Goal: Task Accomplishment & Management: Manage account settings

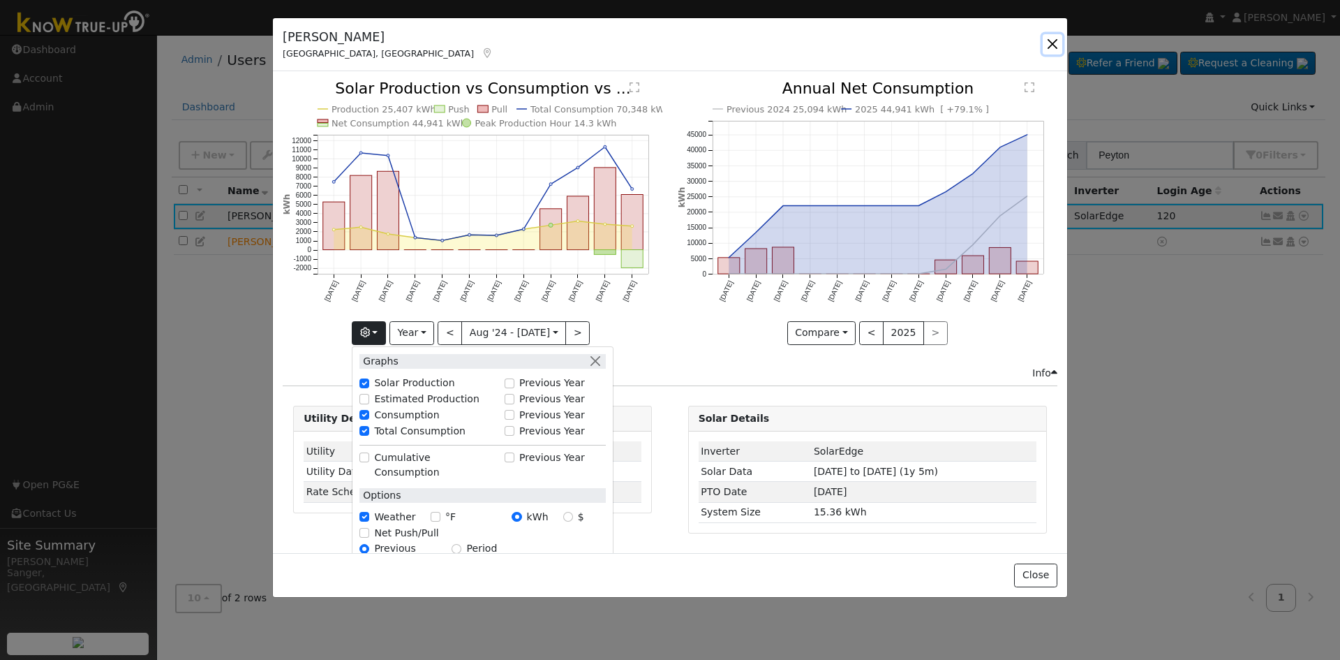
drag, startPoint x: 1049, startPoint y: 36, endPoint x: 1060, endPoint y: 46, distance: 14.3
click at [1051, 38] on button "button" at bounding box center [1053, 44] width 20 height 20
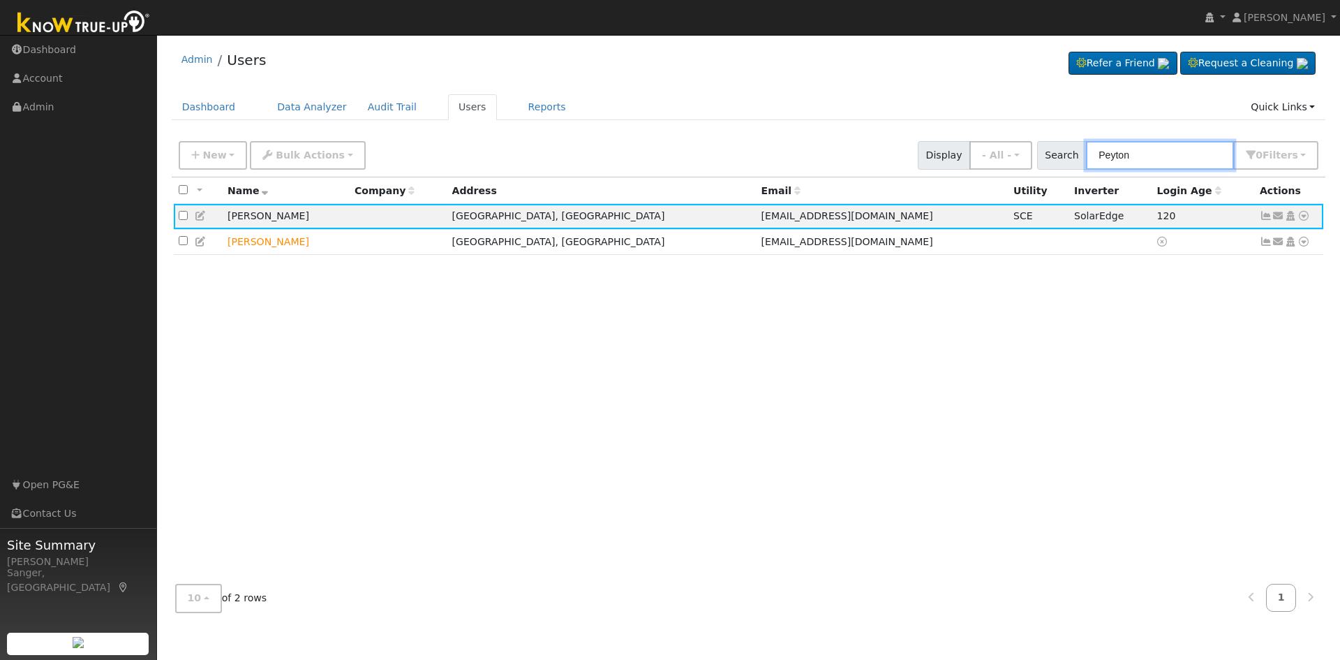
drag, startPoint x: 1163, startPoint y: 155, endPoint x: 1088, endPoint y: 170, distance: 76.9
click at [1088, 170] on div "New Add User Quick Add Quick Connect Quick Convert Lead Bulk Actions Send Email…" at bounding box center [749, 155] width 1155 height 43
paste input "[PERSON_NAME]"
type input "[PERSON_NAME]"
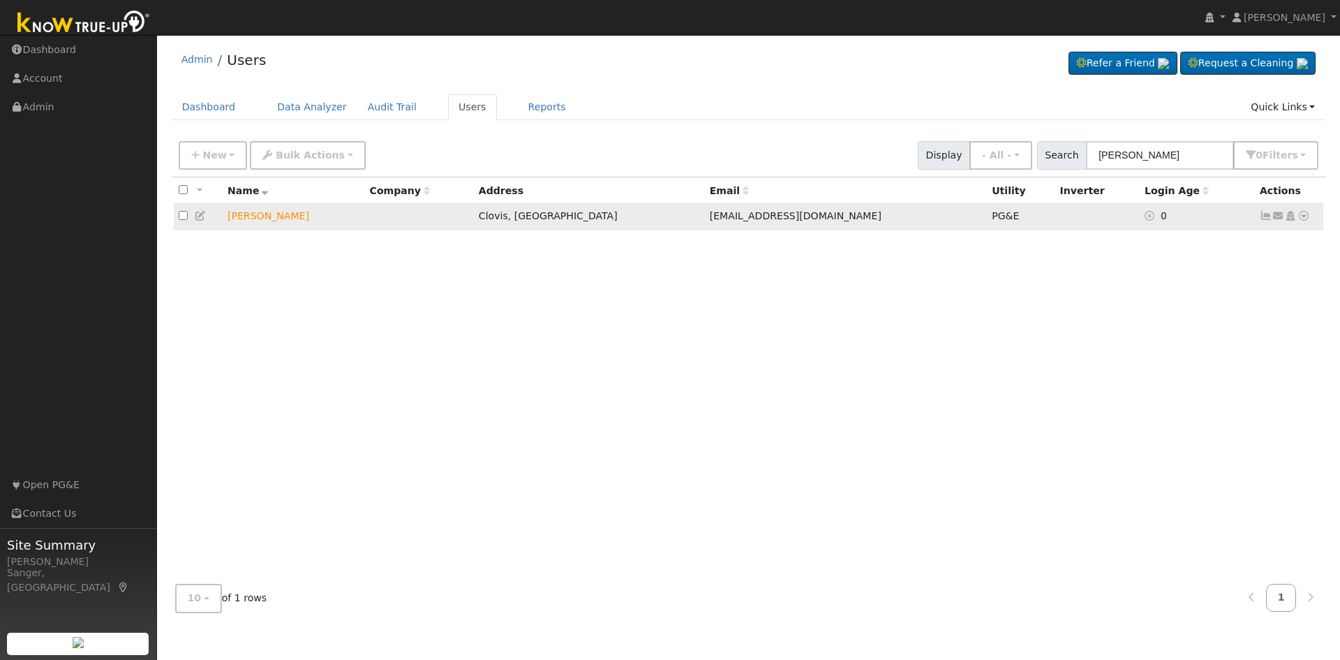
click at [1276, 218] on icon at bounding box center [1279, 216] width 13 height 10
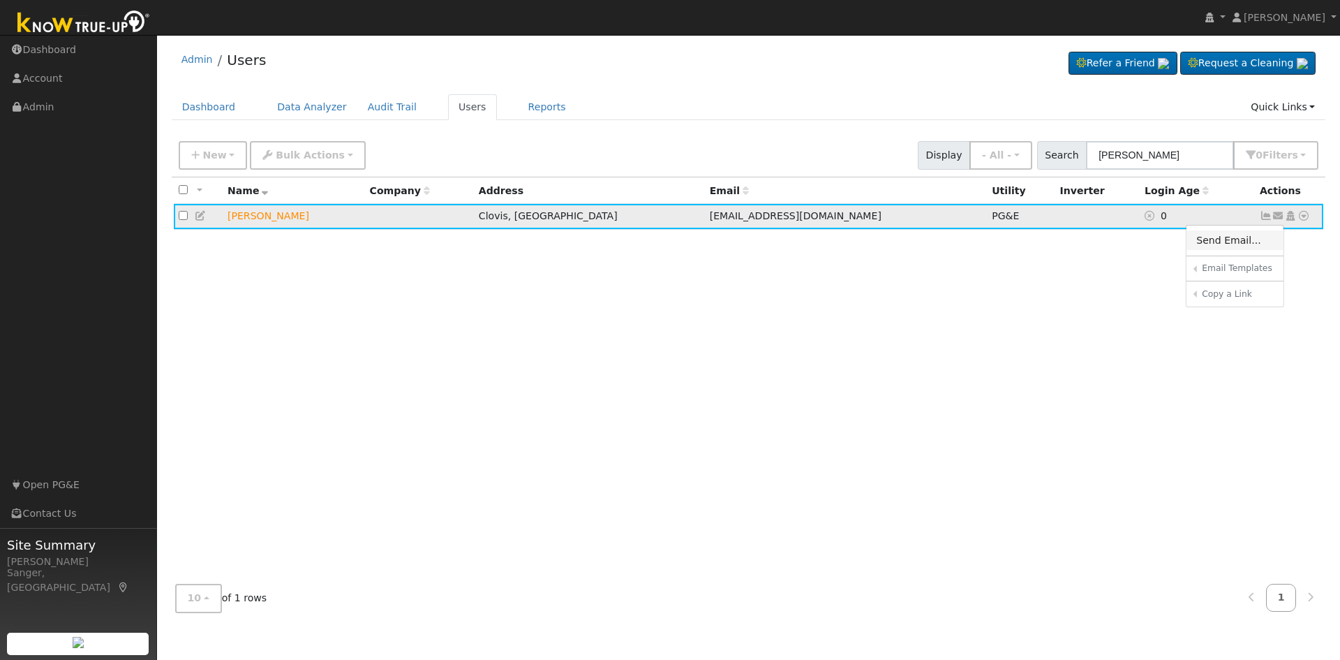
click at [1227, 249] on link "Send Email..." at bounding box center [1235, 240] width 97 height 20
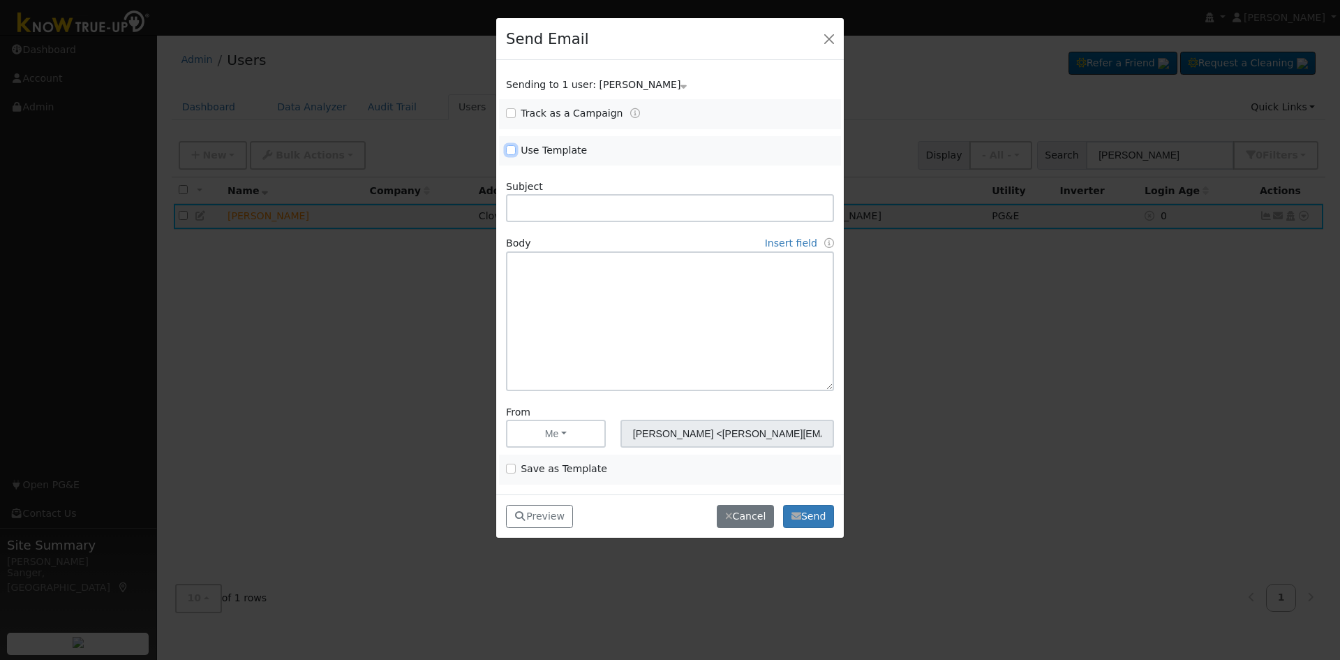
click at [512, 151] on input "Use Template" at bounding box center [511, 150] width 10 height 10
checkbox input "true"
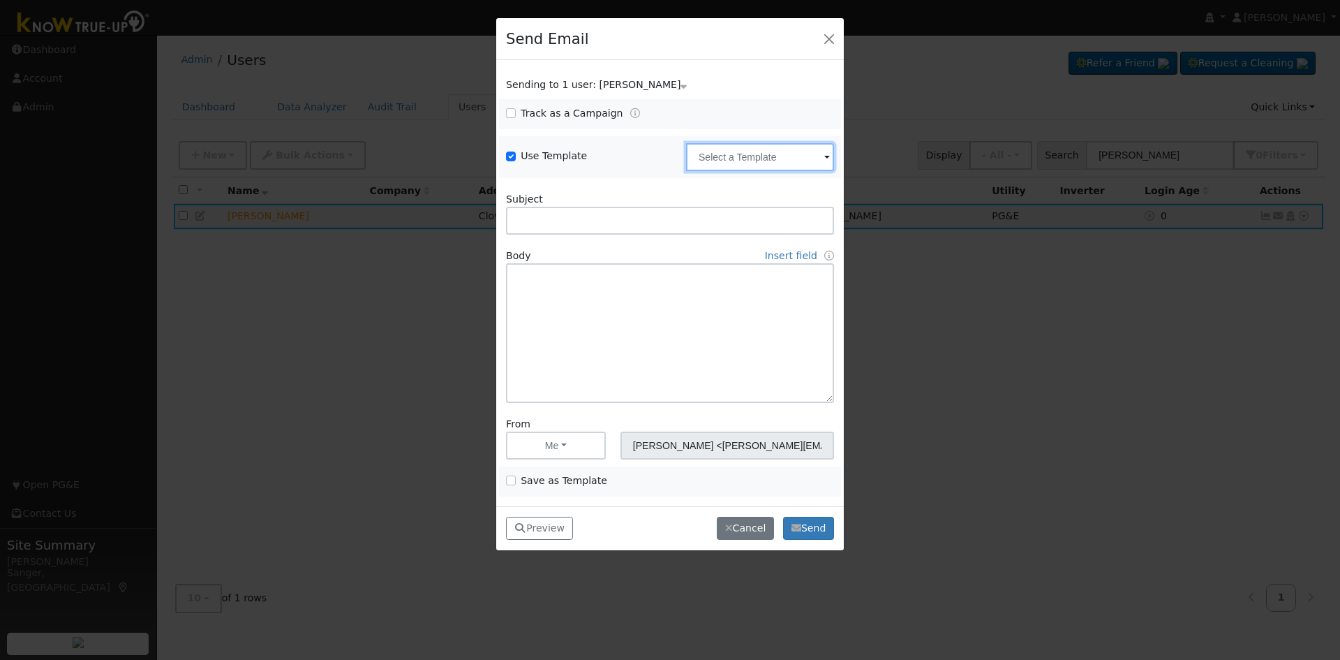
click at [716, 155] on input "text" at bounding box center [760, 157] width 148 height 28
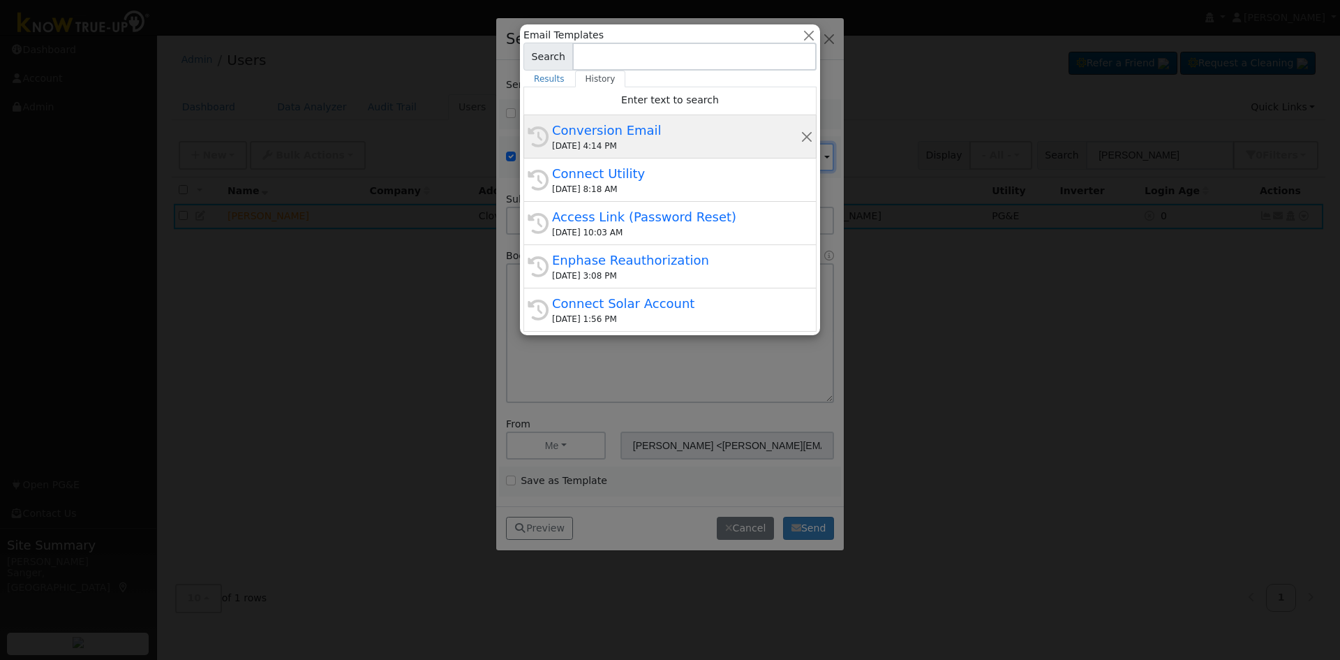
click at [628, 134] on div "Conversion Email" at bounding box center [676, 130] width 249 height 19
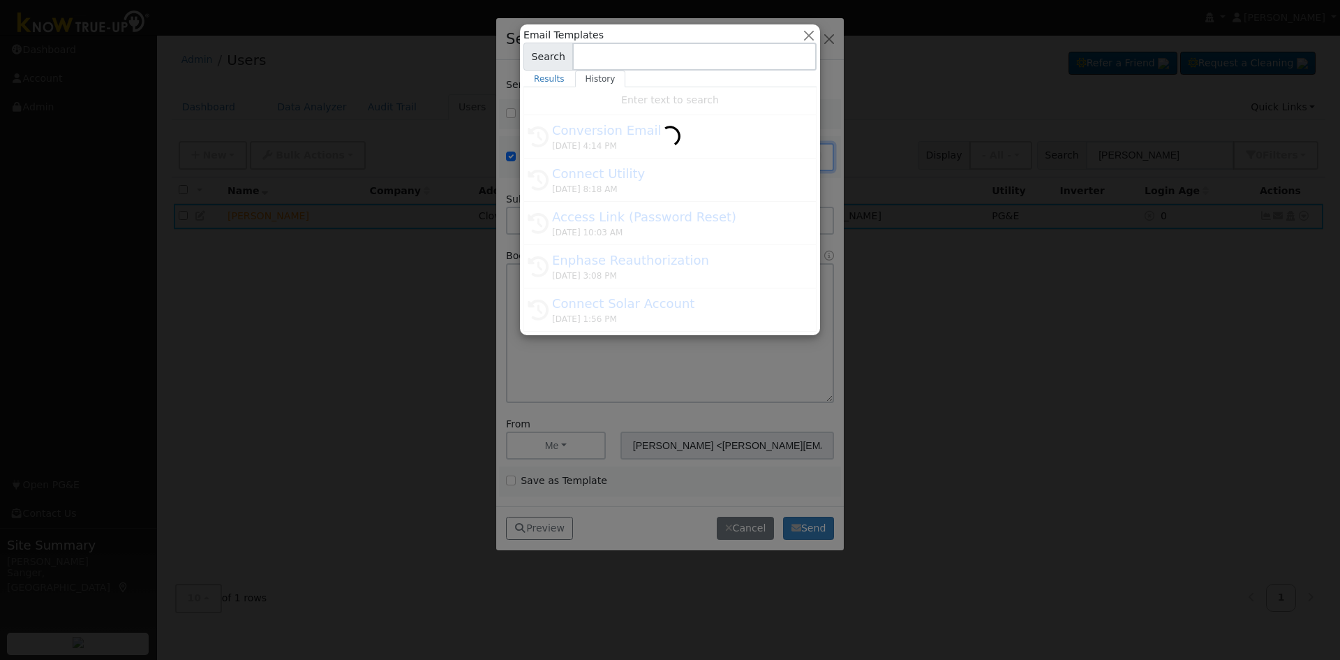
type input "Conversion Email"
type input "Connect Your Utility Account"
type textarea "Dear {user_fname}, The first step is to connect your electric utility account. …"
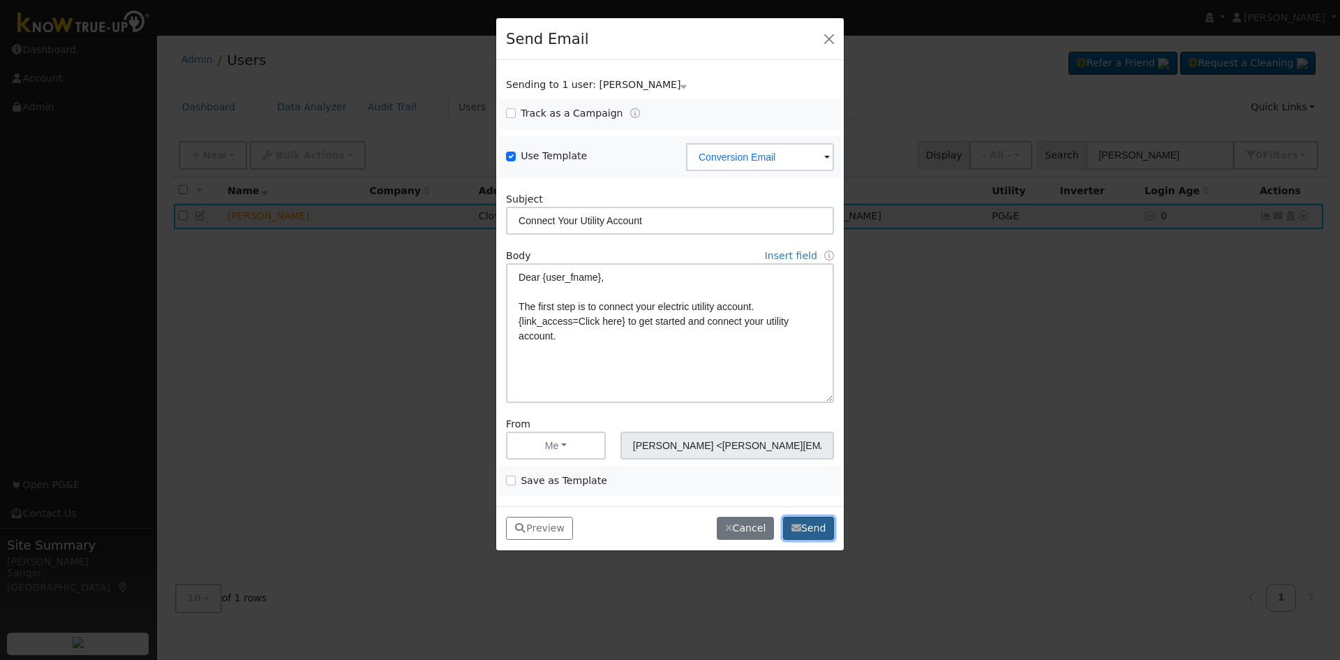
click at [817, 526] on button "Send" at bounding box center [808, 529] width 51 height 24
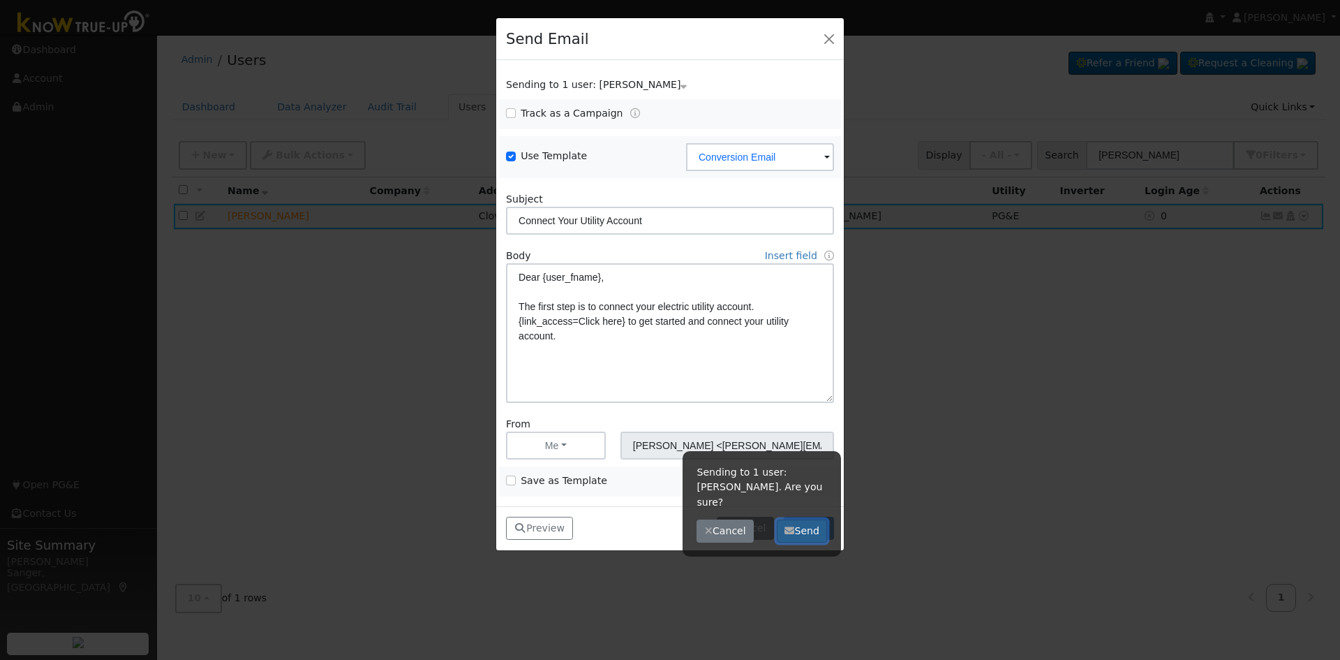
click at [799, 519] on button "Send" at bounding box center [802, 531] width 51 height 24
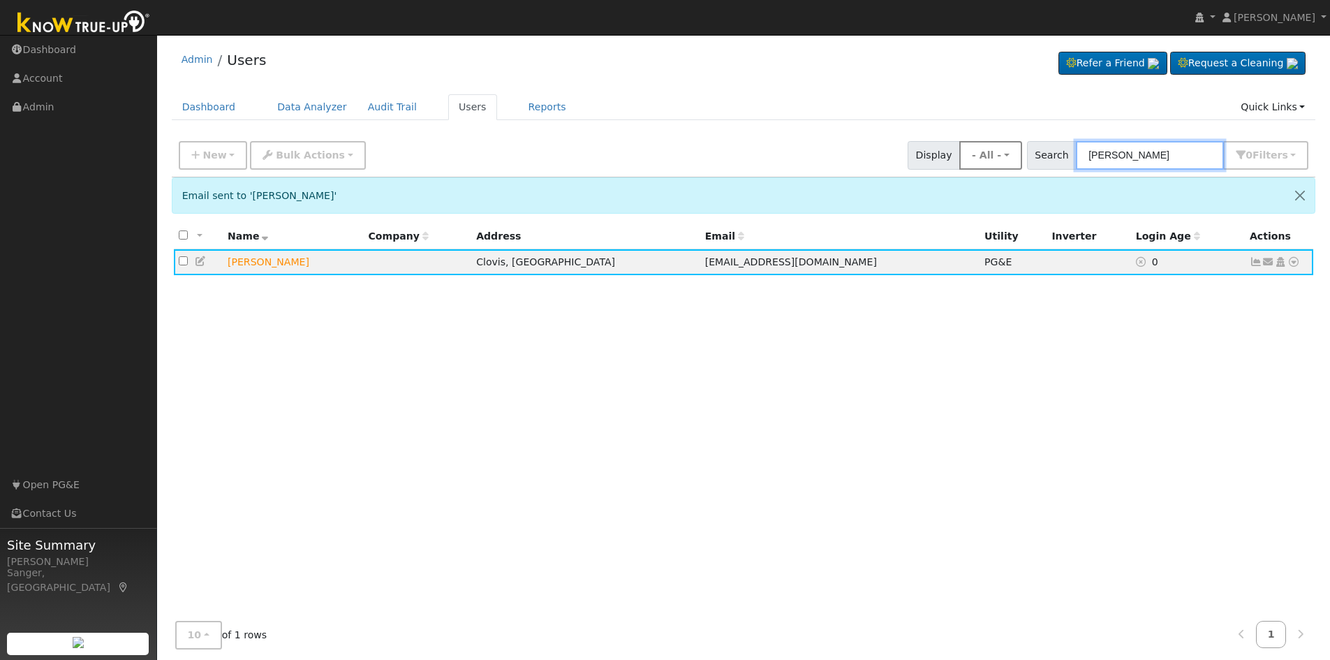
drag, startPoint x: 1161, startPoint y: 151, endPoint x: 1023, endPoint y: 158, distance: 137.7
click at [1023, 158] on div "New Add User Quick Add Quick Connect Quick Convert Lead Bulk Actions Send Email…" at bounding box center [743, 153] width 1135 height 34
paste input "[PERSON_NAME]"
type input "[PERSON_NAME]"
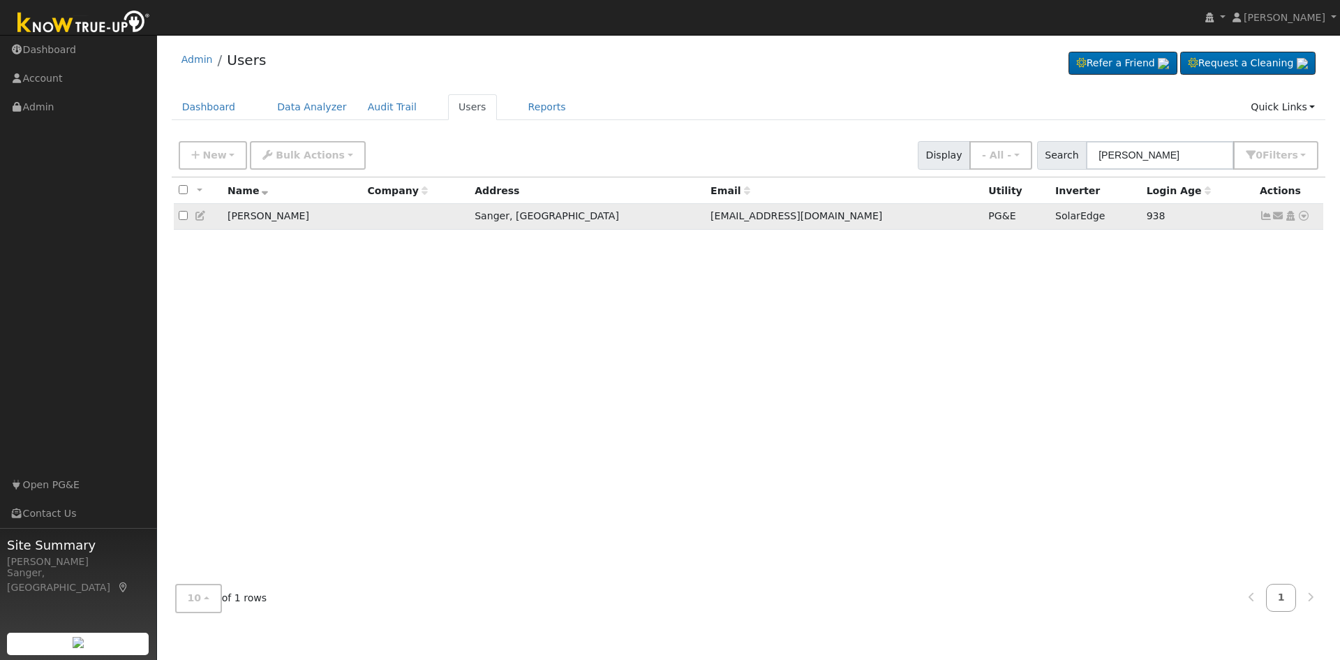
click at [1266, 217] on icon at bounding box center [1266, 216] width 13 height 10
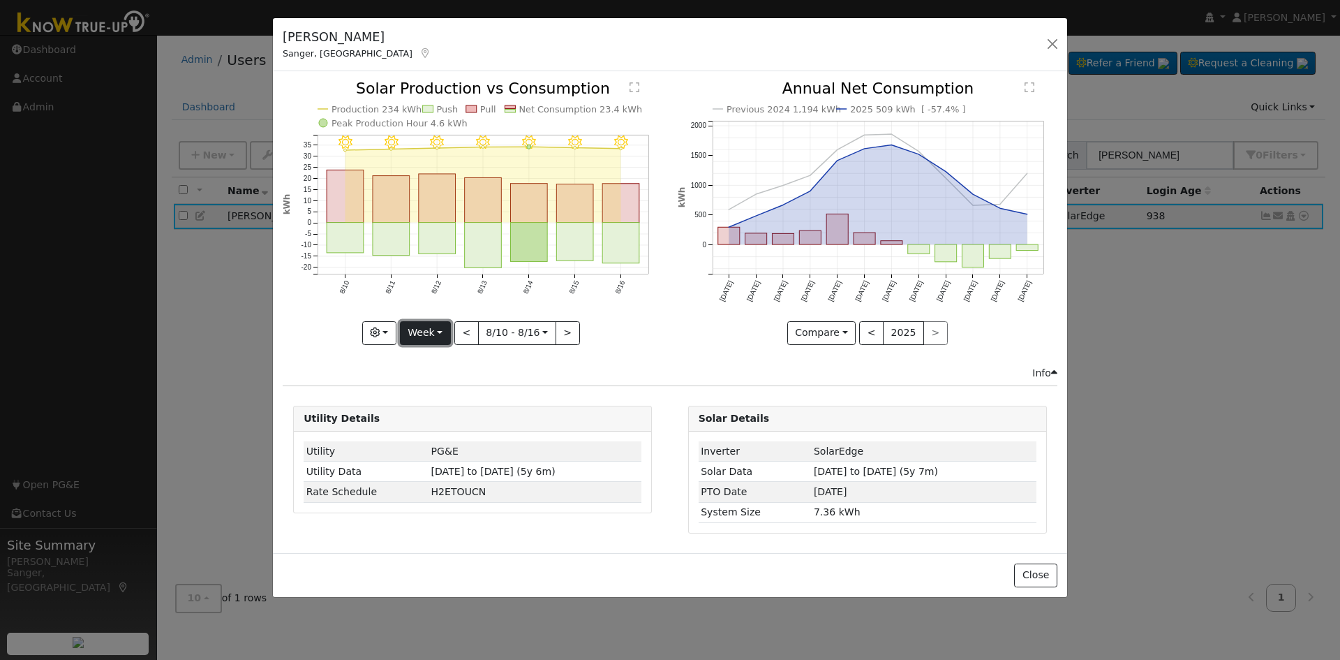
click at [427, 332] on button "Week" at bounding box center [425, 333] width 51 height 24
click at [463, 327] on button "<" at bounding box center [466, 333] width 24 height 24
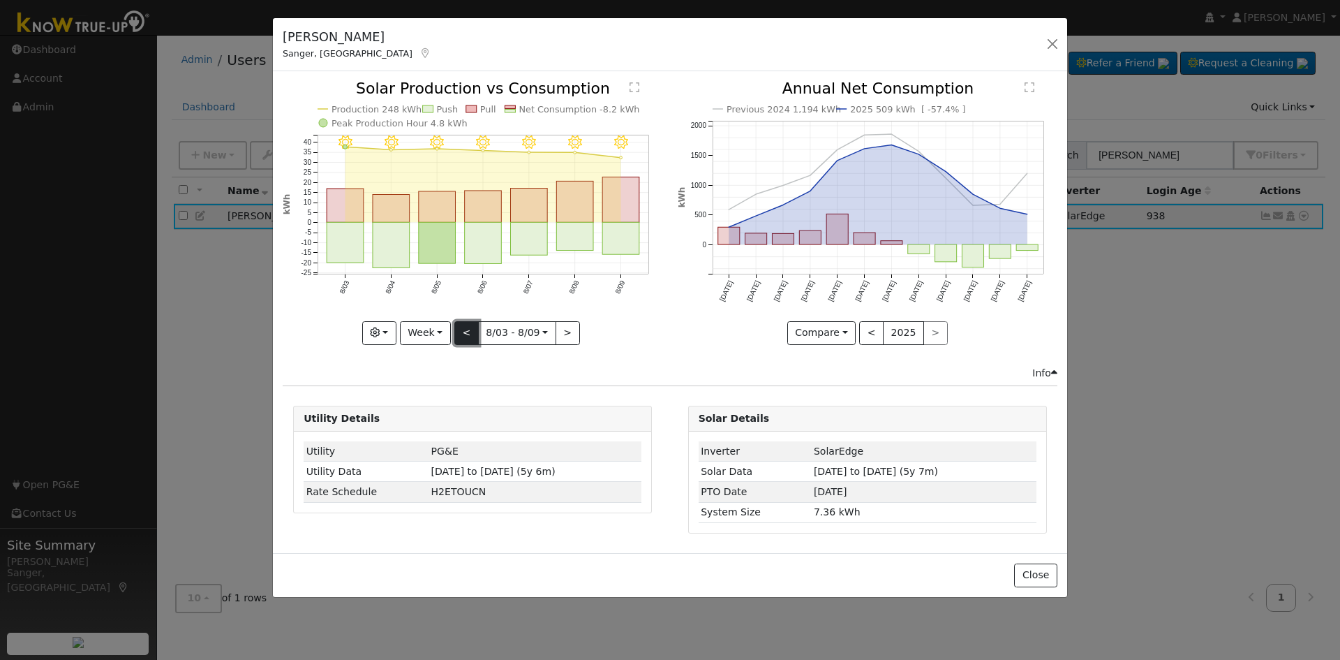
click at [463, 327] on button "<" at bounding box center [466, 333] width 24 height 24
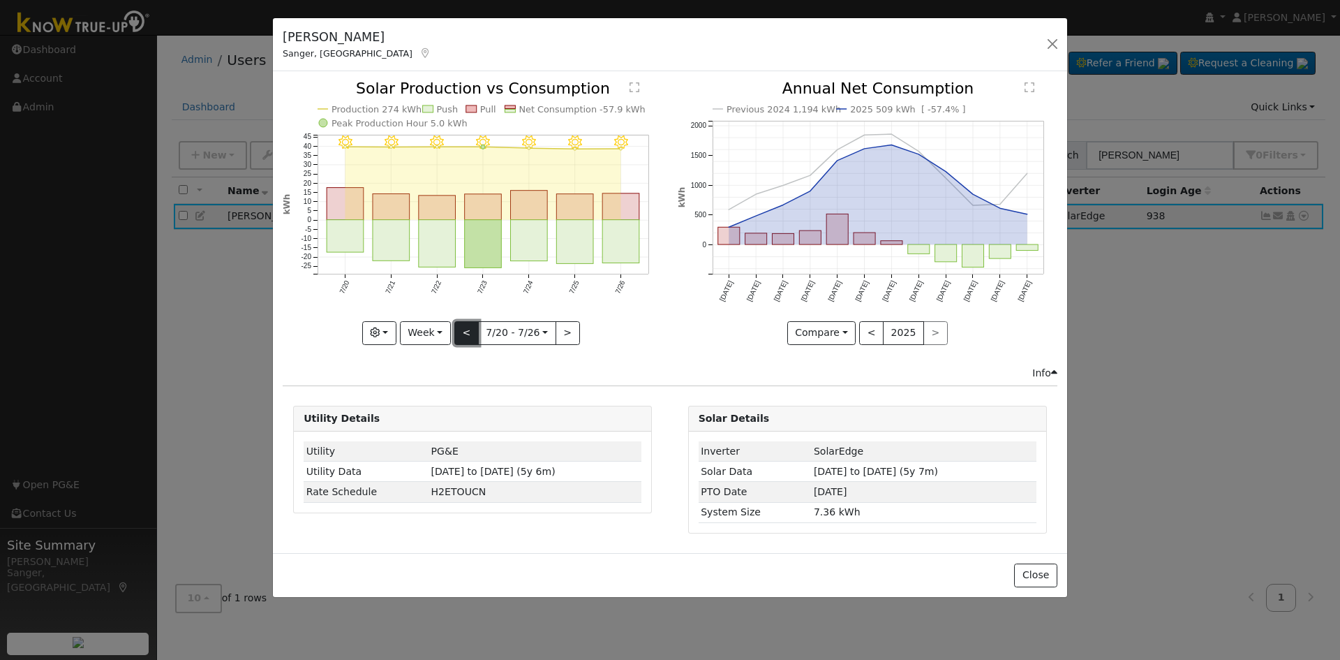
click at [463, 327] on button "<" at bounding box center [466, 333] width 24 height 24
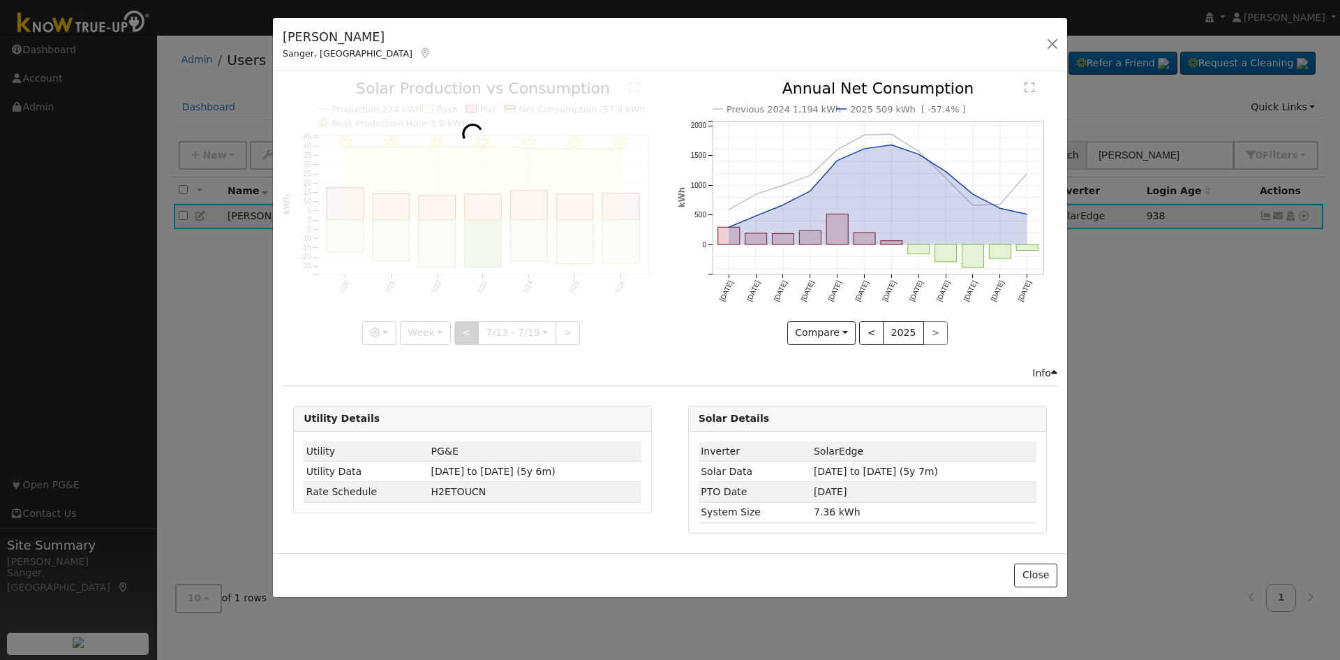
click at [463, 327] on div at bounding box center [473, 212] width 380 height 263
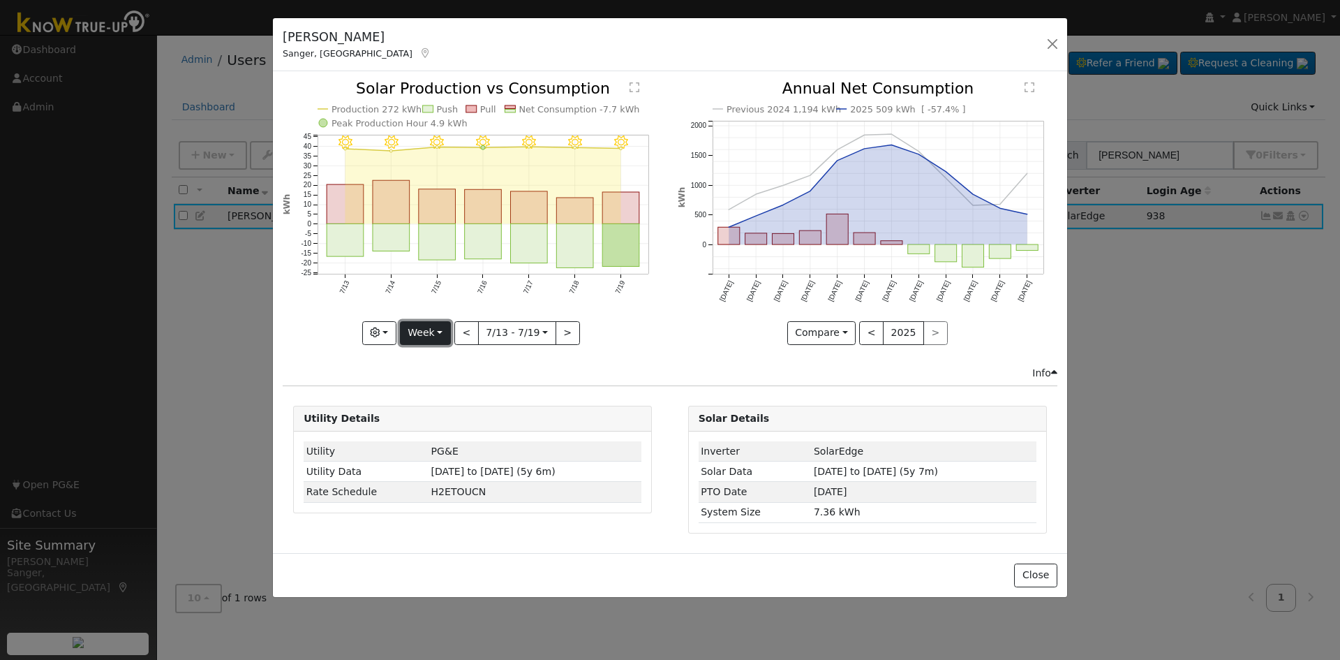
click at [420, 332] on button "Week" at bounding box center [425, 333] width 51 height 24
click at [436, 402] on link "Month" at bounding box center [449, 401] width 97 height 20
type input "[DATE]"
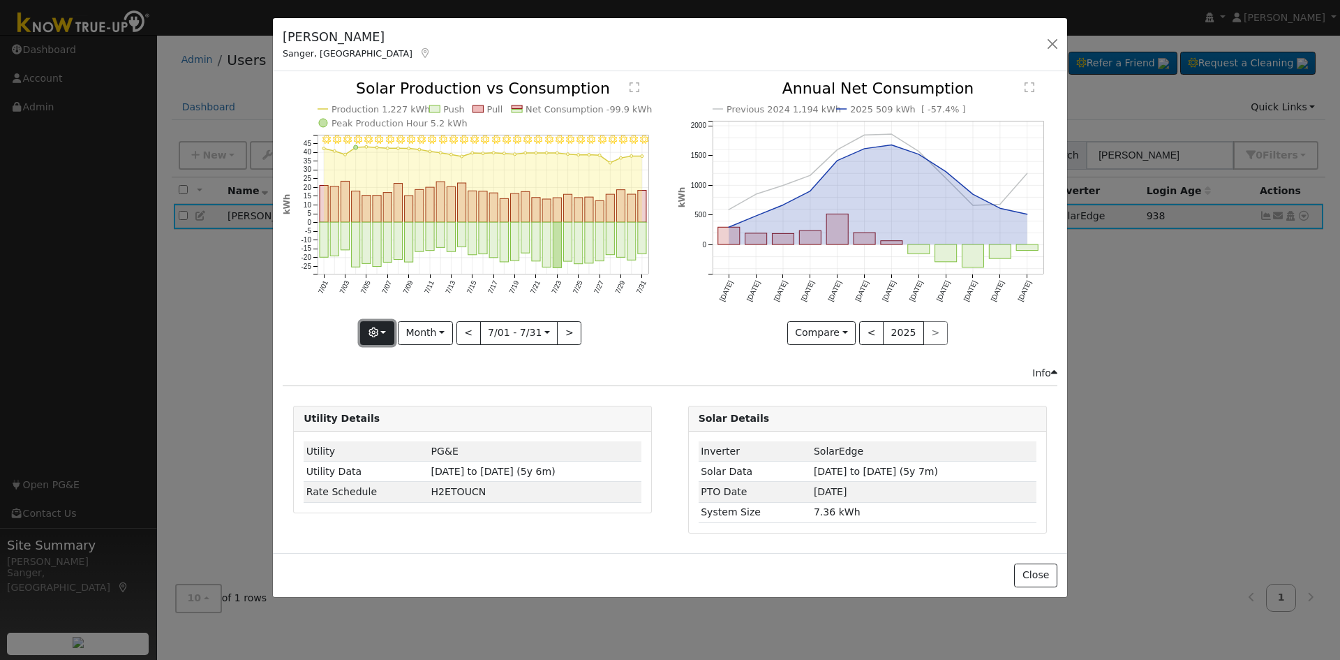
click at [378, 332] on icon "button" at bounding box center [374, 332] width 10 height 10
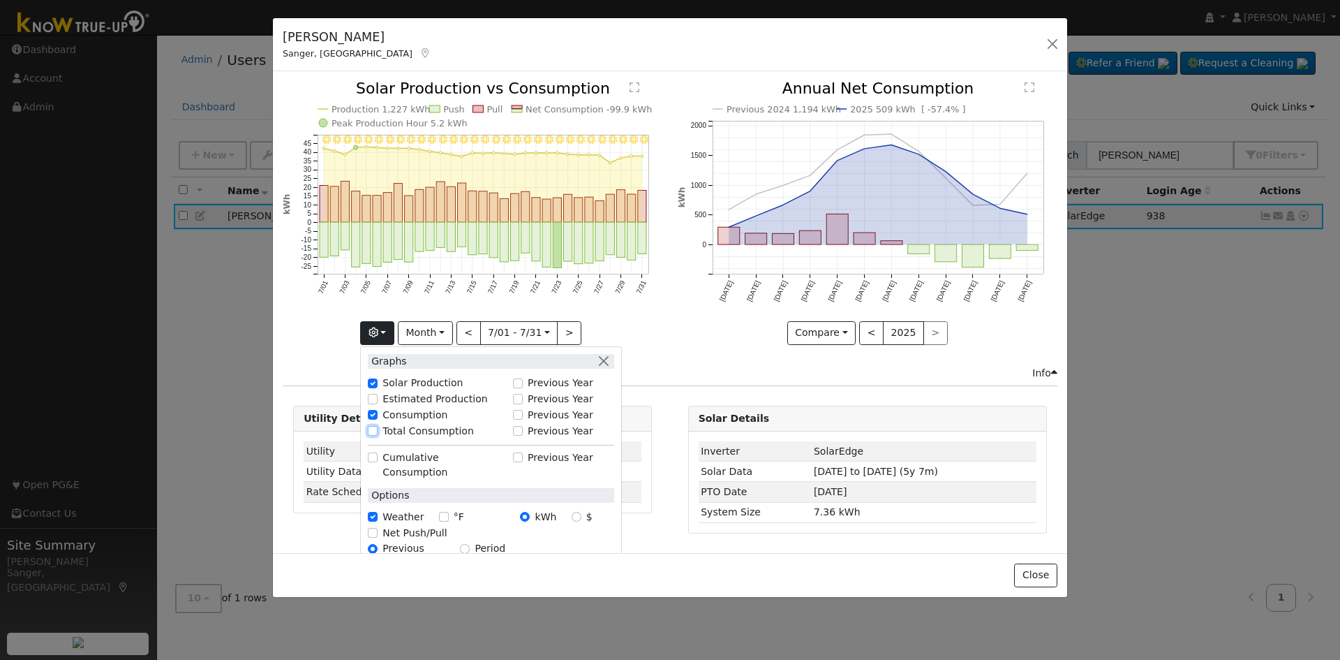
click at [376, 428] on input "Total Consumption" at bounding box center [373, 431] width 10 height 10
checkbox input "true"
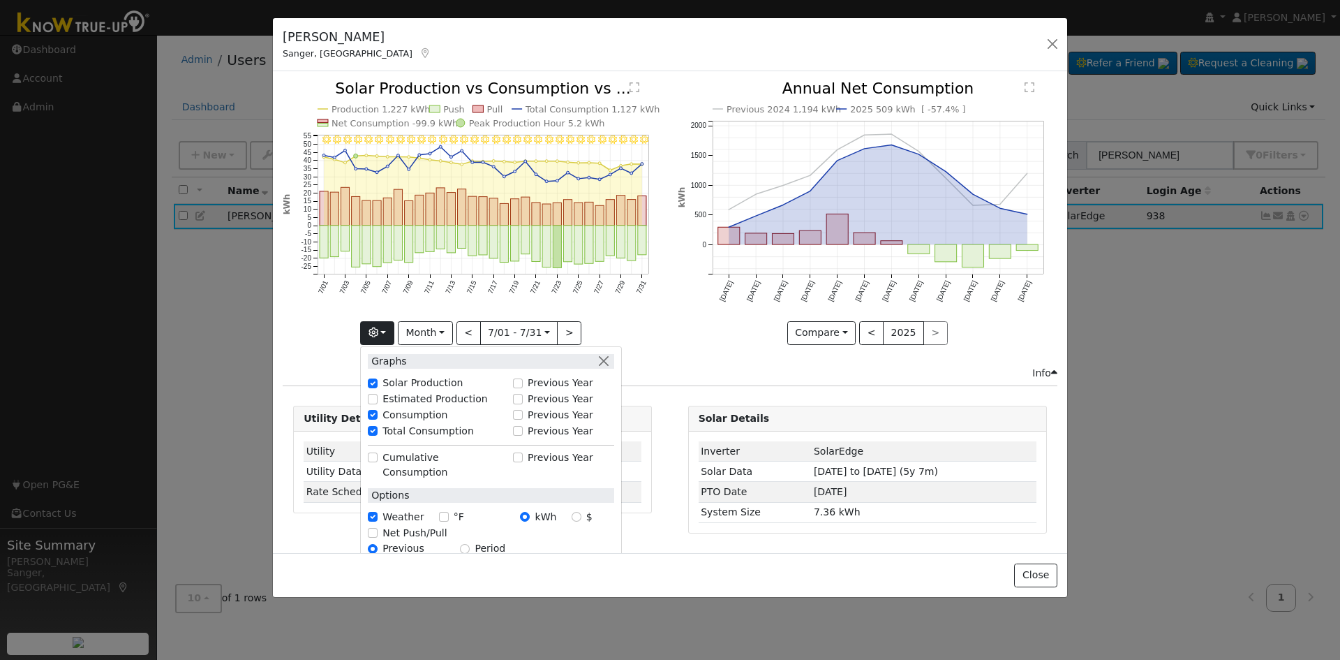
click at [672, 311] on div "Previous 2024 1,194 kWh 2025 509 kWh [ -57.4% ] [DATE] Sep '[DATE] Nov '[DATE] …" at bounding box center [867, 223] width 394 height 284
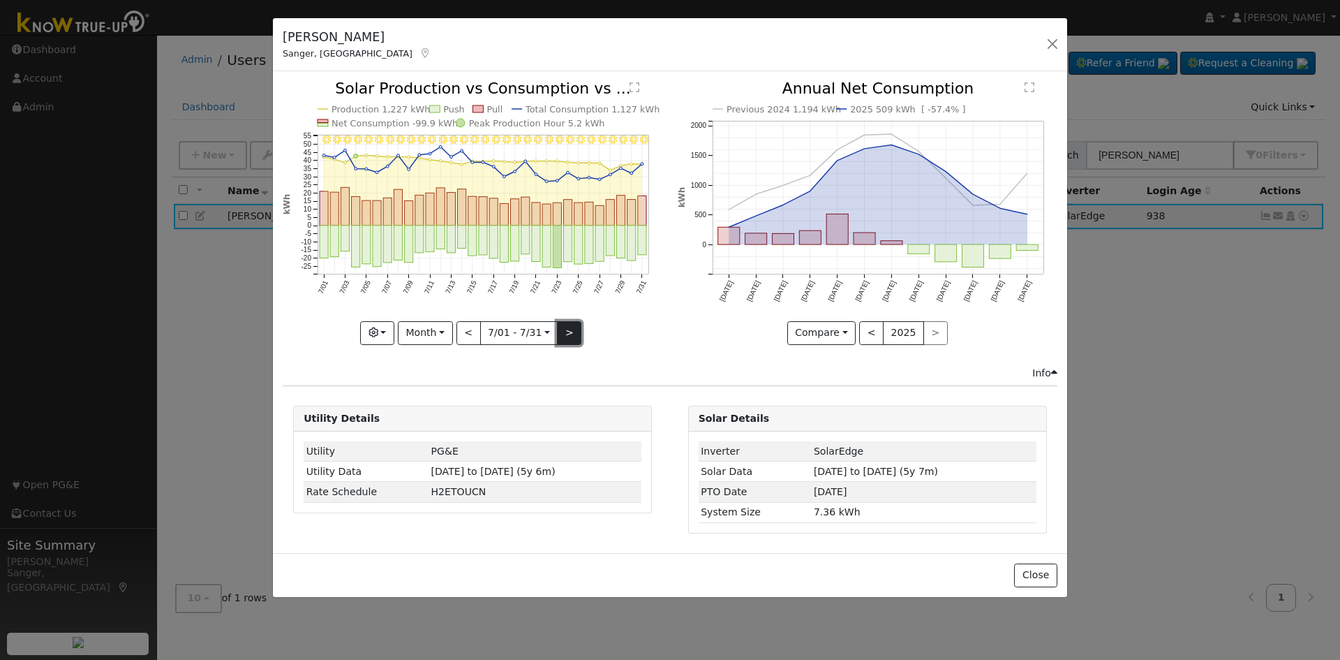
click at [567, 329] on button ">" at bounding box center [569, 333] width 24 height 24
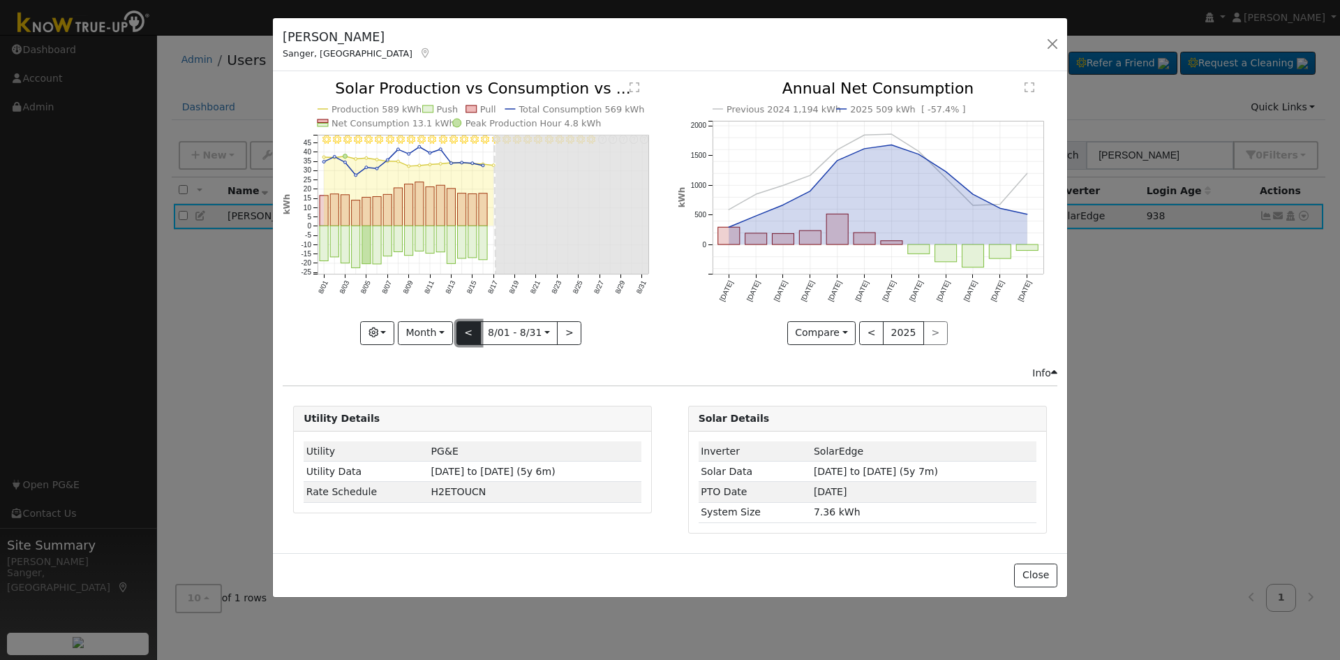
click at [472, 334] on button "<" at bounding box center [469, 333] width 24 height 24
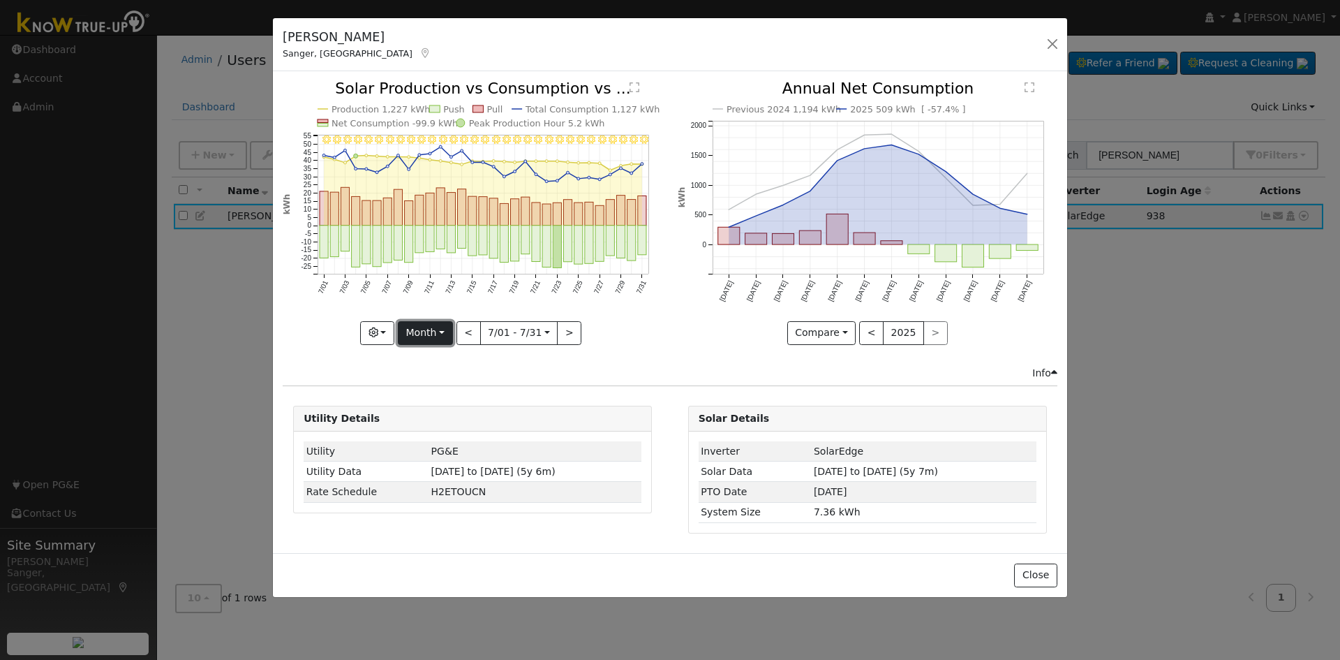
click at [422, 332] on button "Month" at bounding box center [425, 333] width 55 height 24
click at [425, 420] on link "Year" at bounding box center [447, 420] width 97 height 20
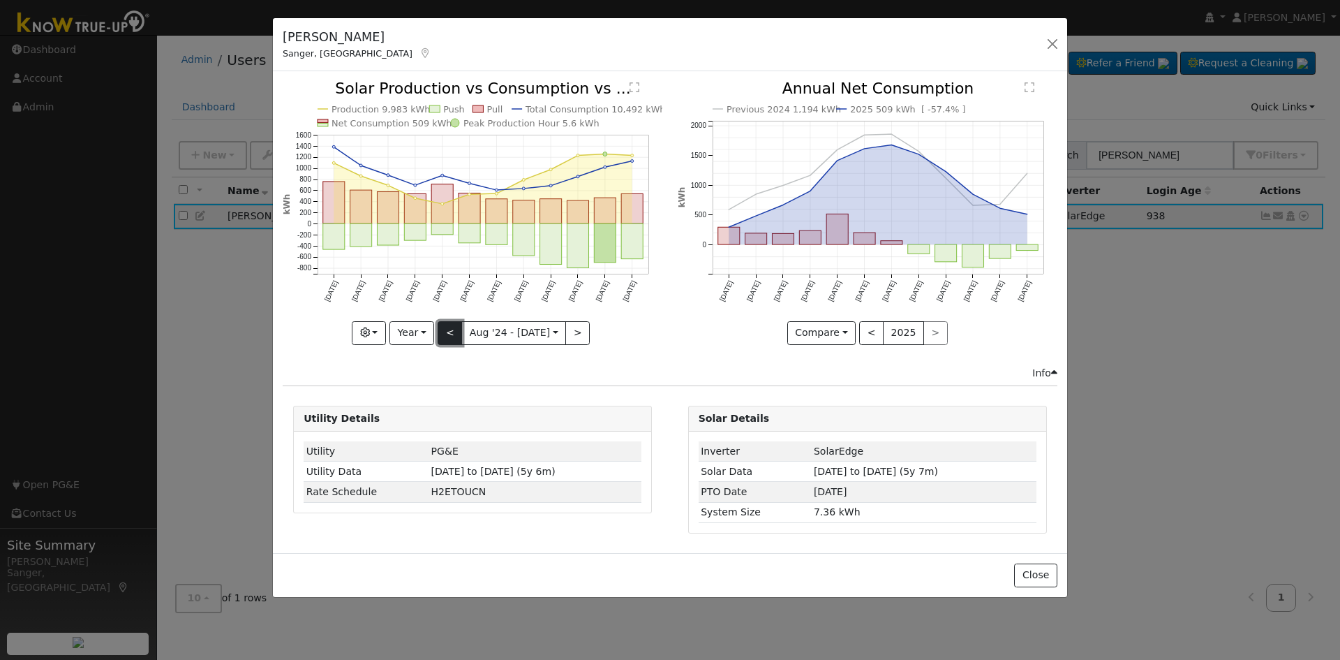
click at [452, 334] on button "<" at bounding box center [450, 333] width 24 height 24
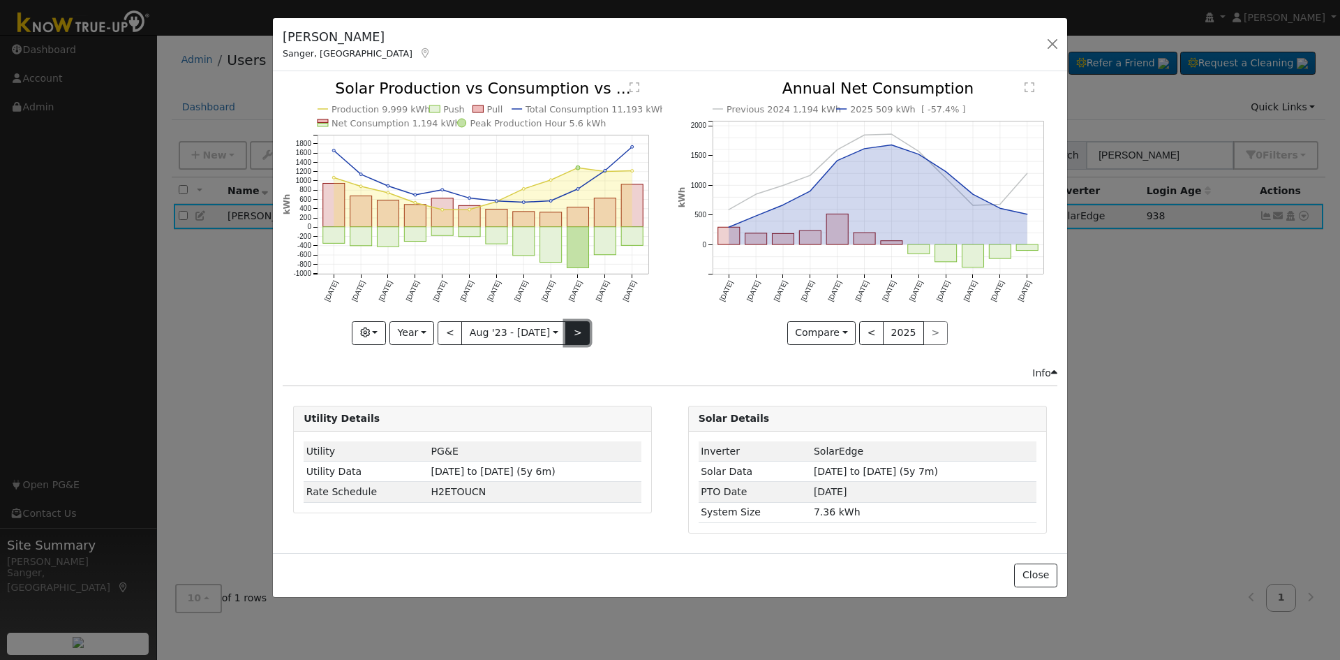
click at [575, 339] on button ">" at bounding box center [577, 333] width 24 height 24
type input "[DATE]"
